Goal: Communication & Community: Answer question/provide support

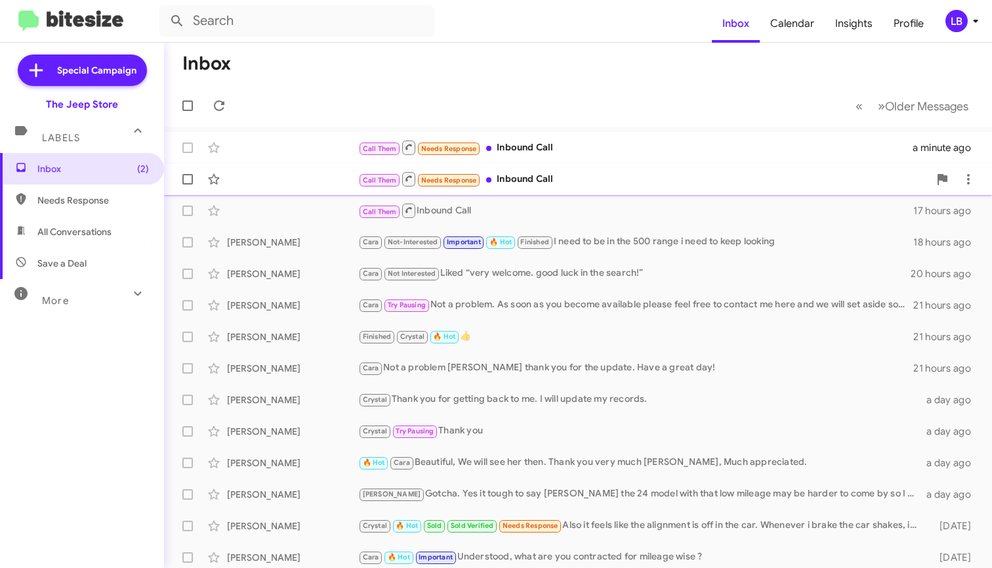
click at [526, 177] on div "Call Them Needs Response Inbound Call" at bounding box center [643, 179] width 571 height 16
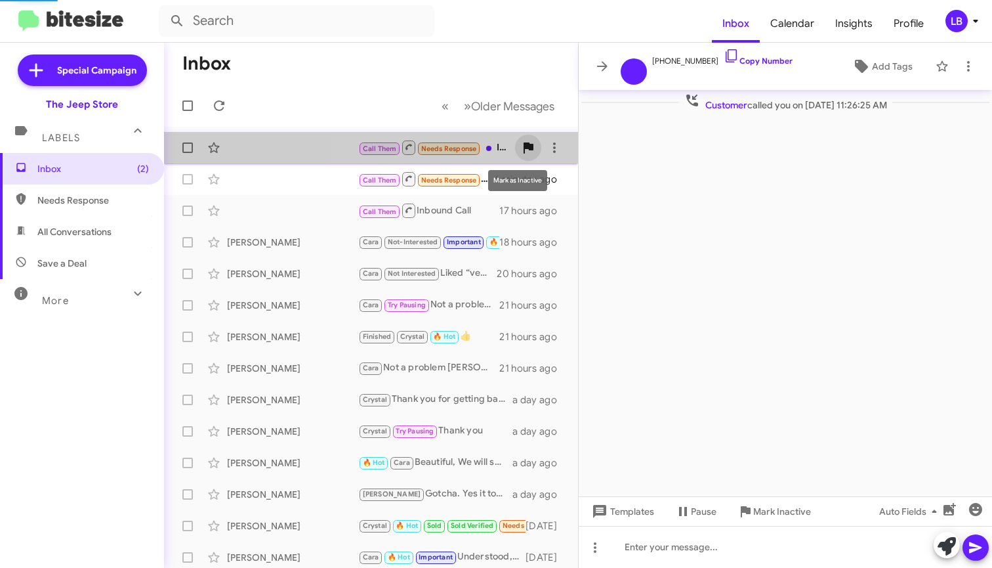
click at [527, 146] on span at bounding box center [528, 148] width 26 height 16
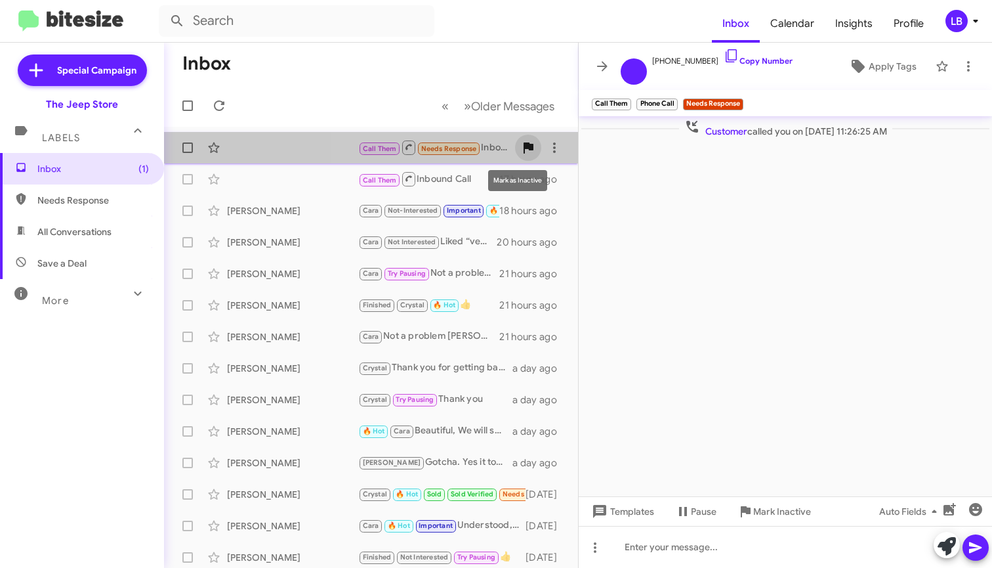
click at [524, 148] on icon at bounding box center [529, 147] width 10 height 11
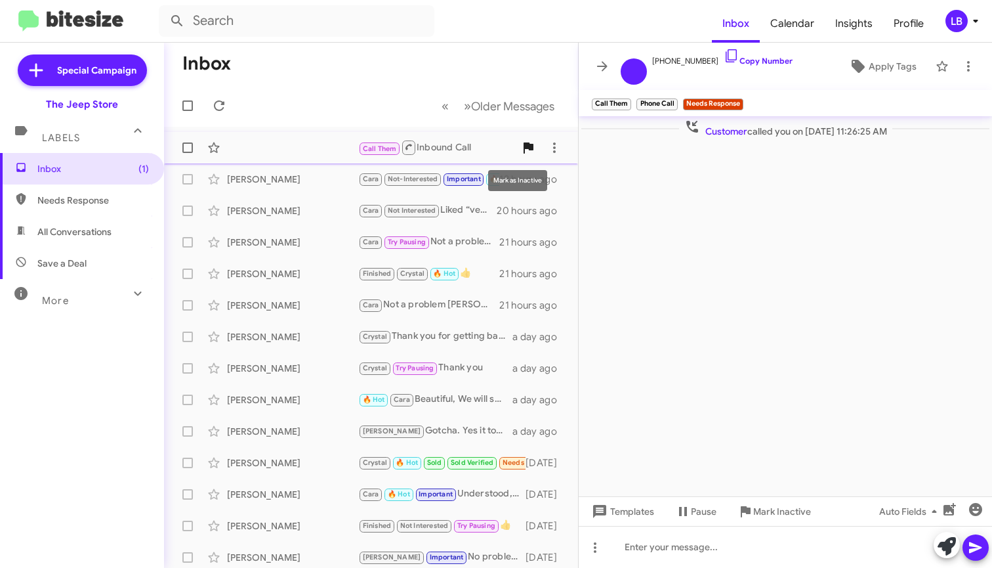
click at [524, 148] on icon at bounding box center [529, 147] width 10 height 11
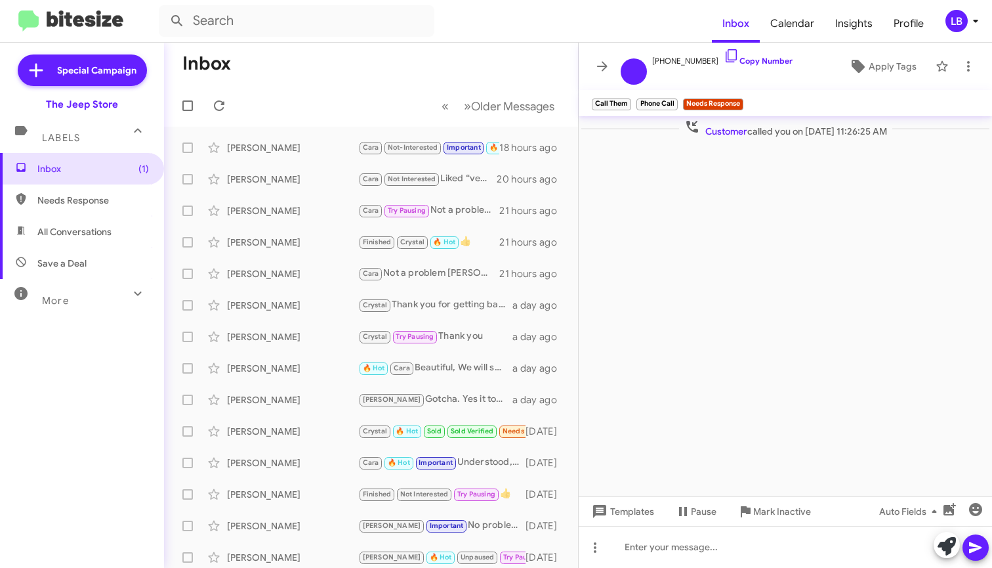
drag, startPoint x: 72, startPoint y: 165, endPoint x: 84, endPoint y: 194, distance: 30.6
click at [72, 165] on span "Inbox (1)" at bounding box center [93, 168] width 112 height 13
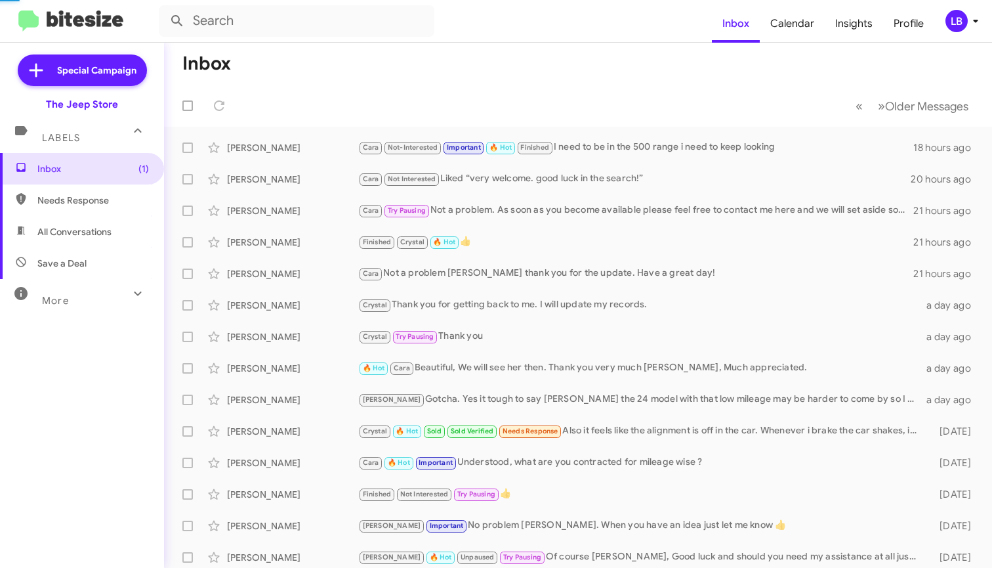
click at [90, 205] on span "Needs Response" at bounding box center [93, 200] width 112 height 13
type input "in:needs-response"
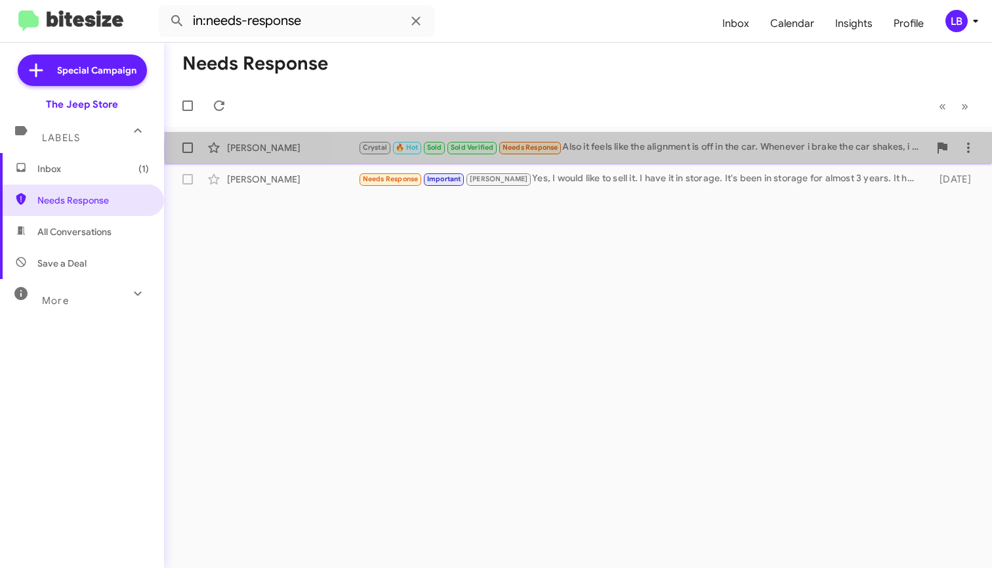
click at [650, 147] on div "Crystal 🔥 Hot Sold Sold Verified Needs Response Also it feels like the alignmen…" at bounding box center [643, 147] width 571 height 15
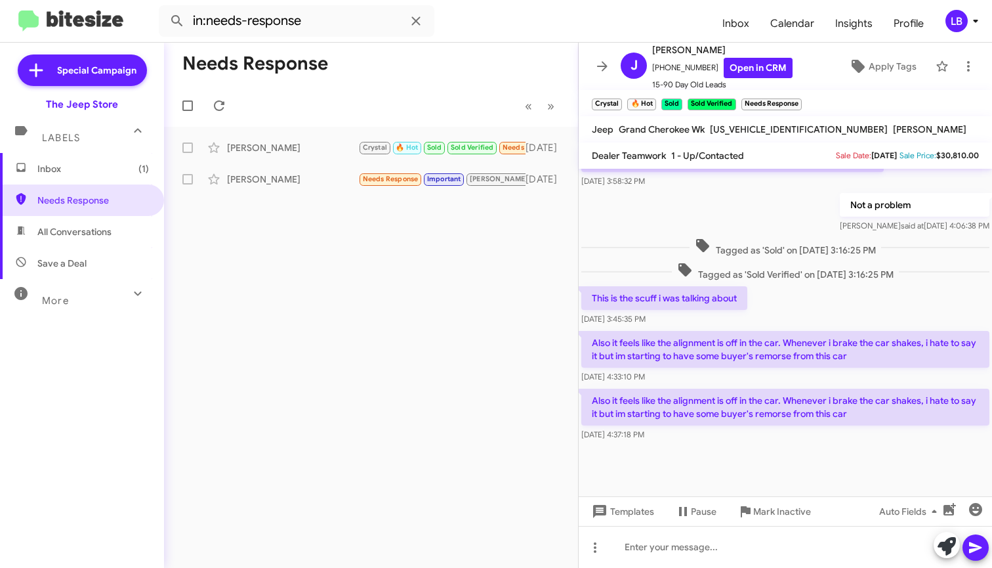
scroll to position [688, 0]
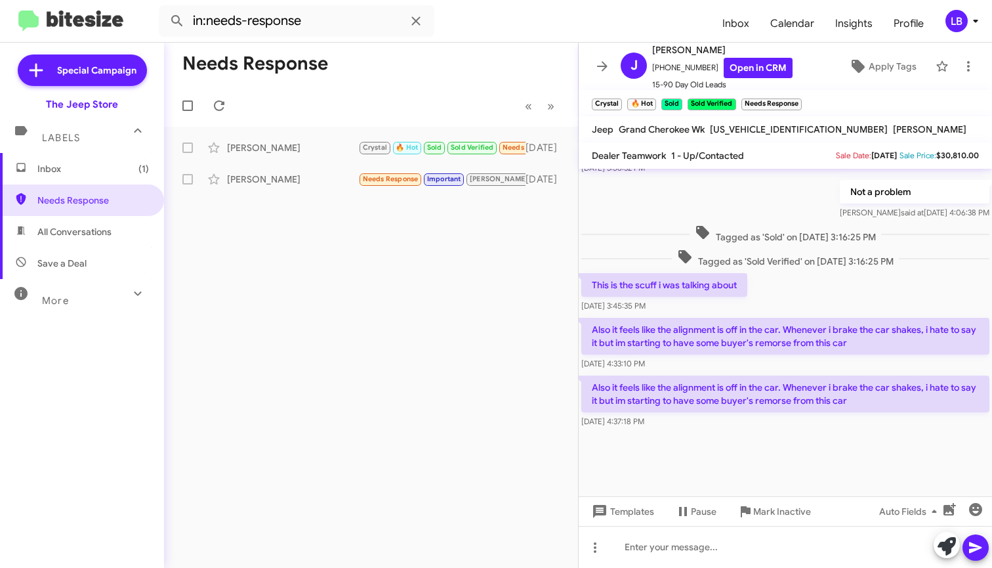
click at [763, 206] on div "Not a problem [PERSON_NAME] said at [DATE] 4:06:38 PM" at bounding box center [785, 199] width 413 height 45
click at [110, 168] on span "Inbox (1)" at bounding box center [93, 168] width 112 height 13
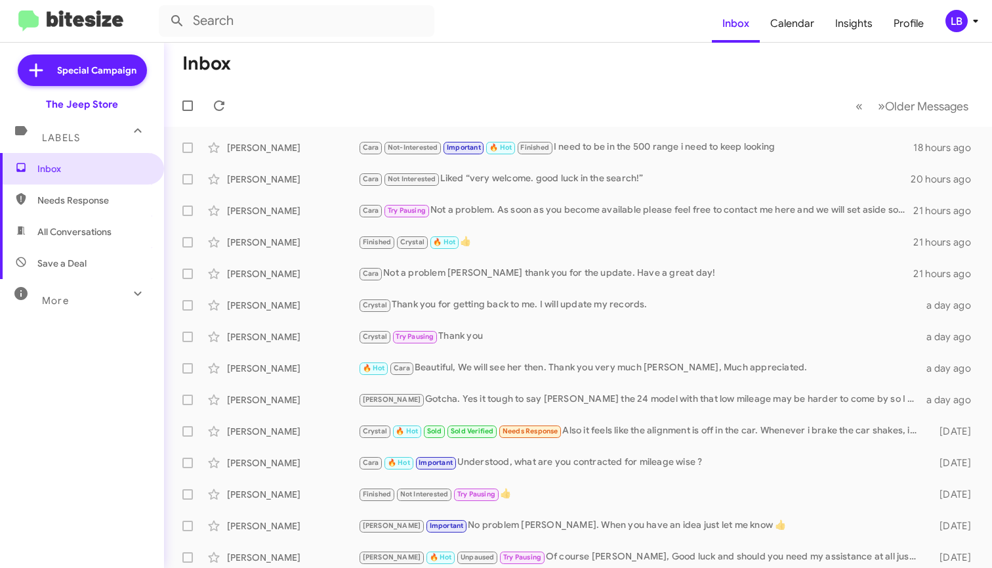
click at [339, 113] on mat-toolbar-row "« Previous » Next Older Messages" at bounding box center [578, 106] width 828 height 42
click at [638, 1] on mat-toolbar "Inbox Calendar Insights Profile LB" at bounding box center [496, 21] width 992 height 42
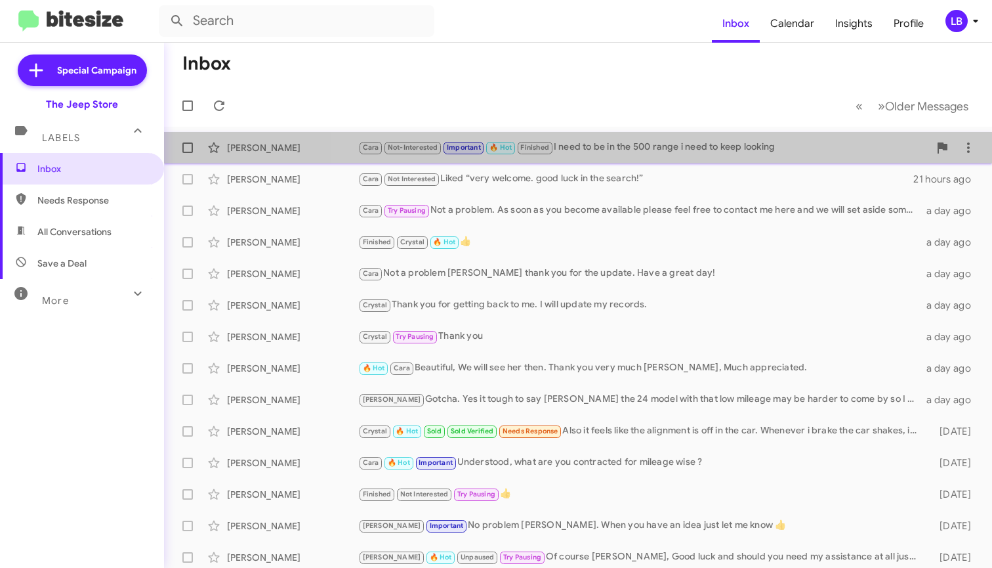
click at [657, 152] on div "Cara Not-Interested Important 🔥 Hot Finished I need to be in the 500 range i ne…" at bounding box center [643, 147] width 571 height 15
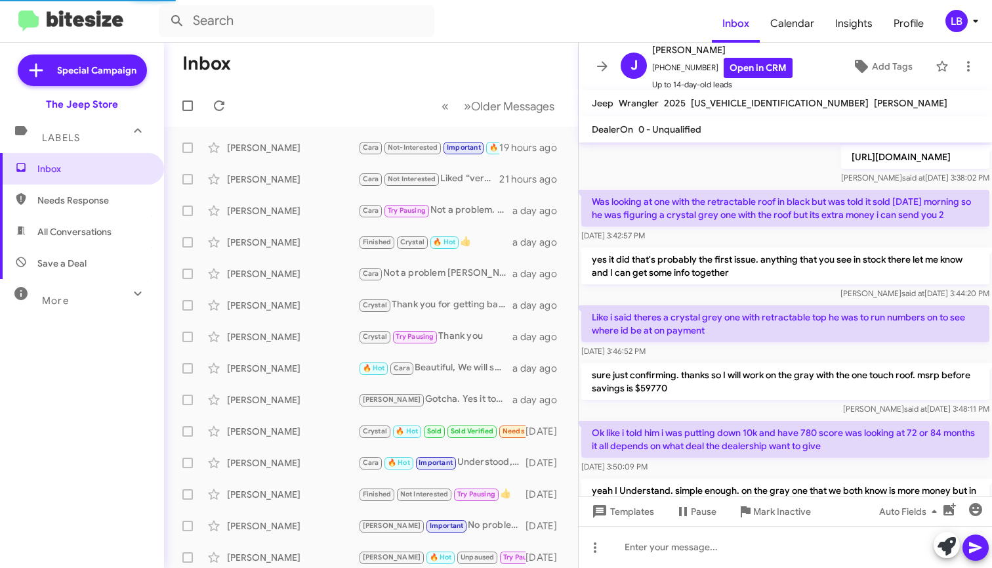
scroll to position [807, 0]
